Goal: Information Seeking & Learning: Learn about a topic

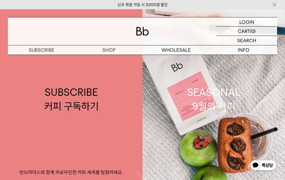
click at [192, 128] on link "SEASONAL 9월의 커피" at bounding box center [214, 99] width 143 height 180
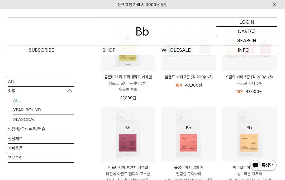
scroll to position [106, 0]
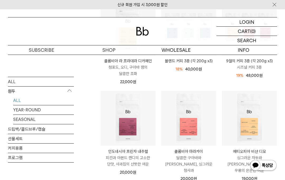
click at [136, 154] on p "인도네시아 프린자 내추럴" at bounding box center [128, 152] width 55 height 6
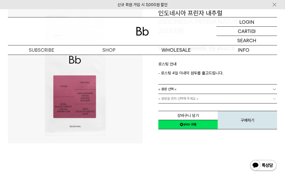
scroll to position [55, 0]
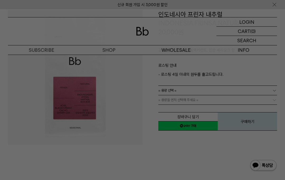
click at [36, 50] on div at bounding box center [142, 90] width 285 height 180
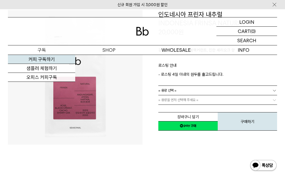
click at [35, 58] on link "커피 구독하기" at bounding box center [41, 59] width 67 height 9
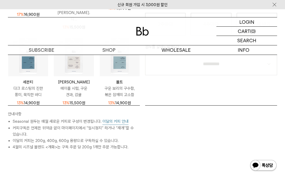
scroll to position [178, 0]
click at [107, 118] on button "이달의 커피 안내" at bounding box center [116, 121] width 26 height 7
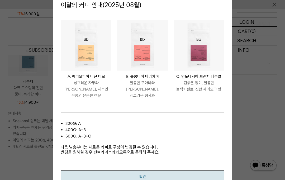
click at [76, 180] on button "확인" at bounding box center [143, 176] width 164 height 12
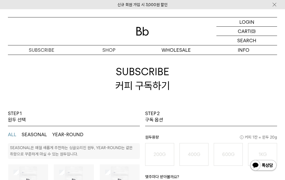
scroll to position [0, 0]
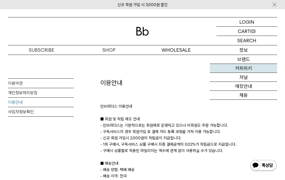
click at [216, 72] on link "커피위키" at bounding box center [243, 68] width 67 height 9
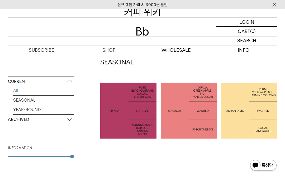
scroll to position [81, 0]
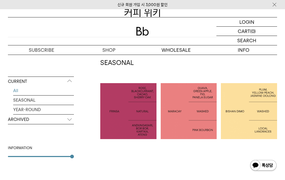
click at [57, 121] on p "ARCHIVED" at bounding box center [41, 120] width 66 height 10
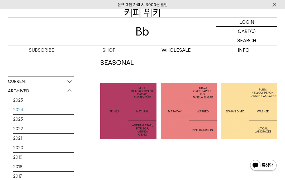
click at [60, 109] on link "2024" at bounding box center [43, 109] width 61 height 9
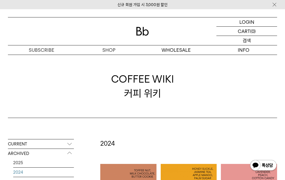
click at [261, 41] on div "SEARCH 검색" at bounding box center [247, 40] width 61 height 9
click at [243, 41] on input "text" at bounding box center [247, 40] width 61 height 9
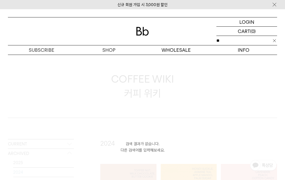
type input "*"
type input "***"
click input "**" at bounding box center [0, 0] width 0 height 0
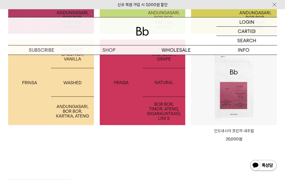
scroll to position [150, 0]
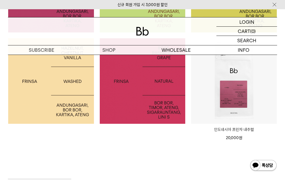
click at [125, 108] on img at bounding box center [143, 81] width 86 height 86
click at [118, 90] on img at bounding box center [143, 81] width 86 height 86
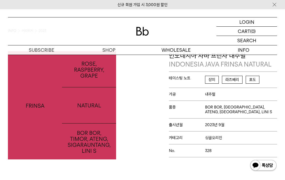
scroll to position [38, 0]
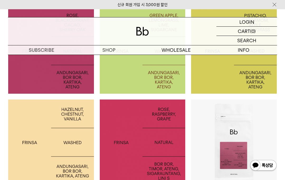
scroll to position [91, 0]
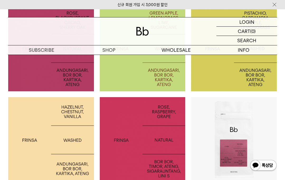
click at [77, 159] on img at bounding box center [51, 140] width 86 height 86
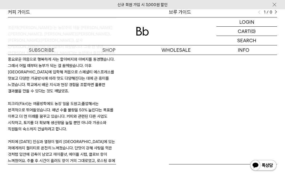
scroll to position [226, 0]
